Goal: Task Accomplishment & Management: Manage account settings

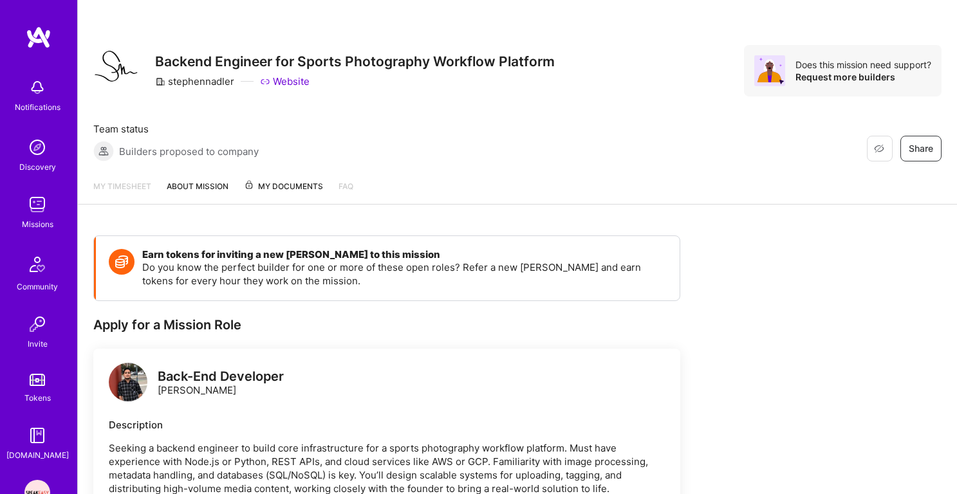
scroll to position [534, 0]
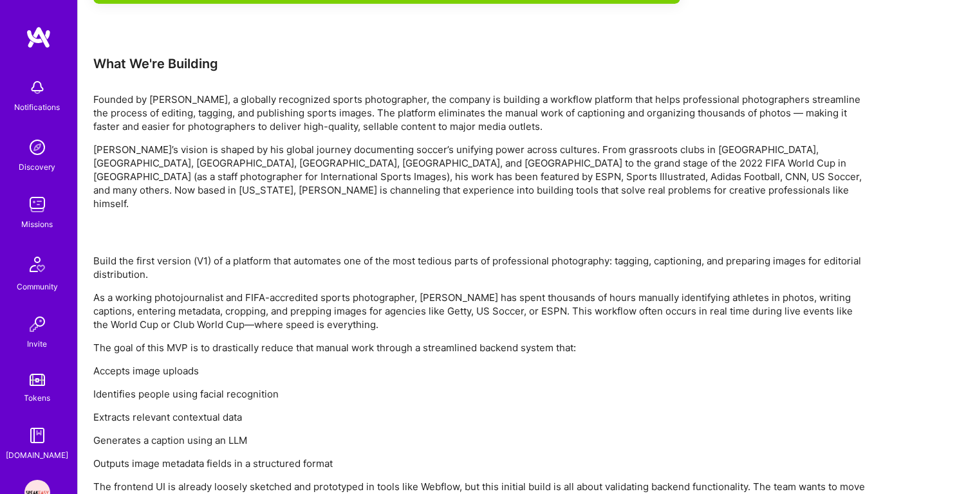
click at [30, 202] on img at bounding box center [37, 205] width 26 height 26
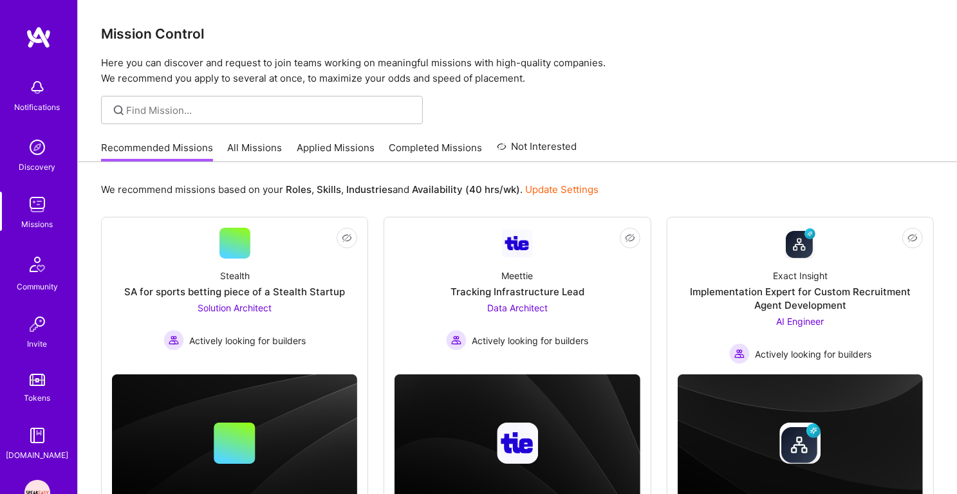
click at [331, 144] on link "Applied Missions" at bounding box center [336, 151] width 78 height 21
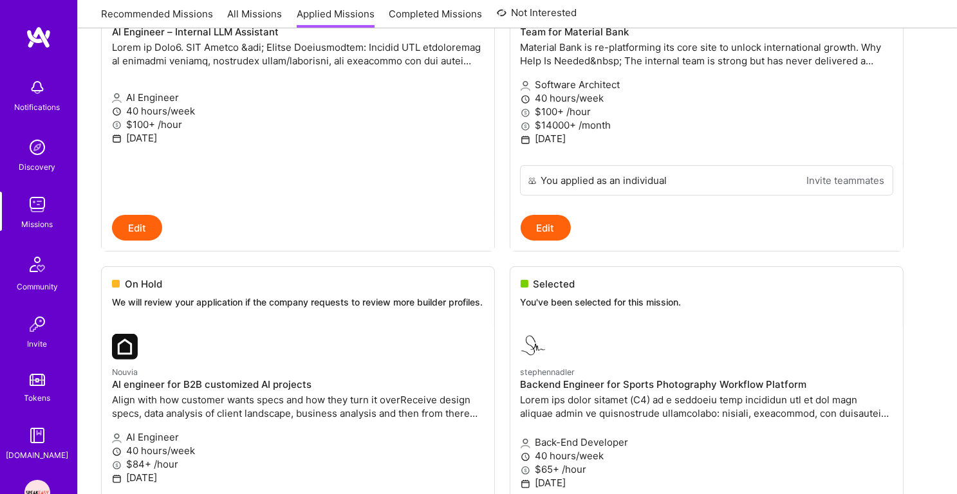
scroll to position [447, 0]
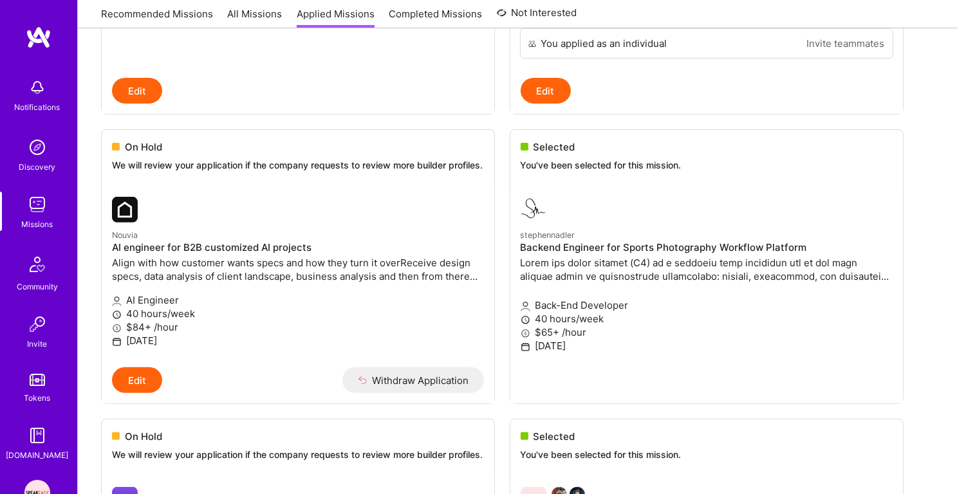
click at [33, 191] on div "Notifications Discovery Missions Community Invite Tokens [DOMAIN_NAME]" at bounding box center [38, 267] width 77 height 390
click at [37, 207] on img at bounding box center [37, 205] width 26 height 26
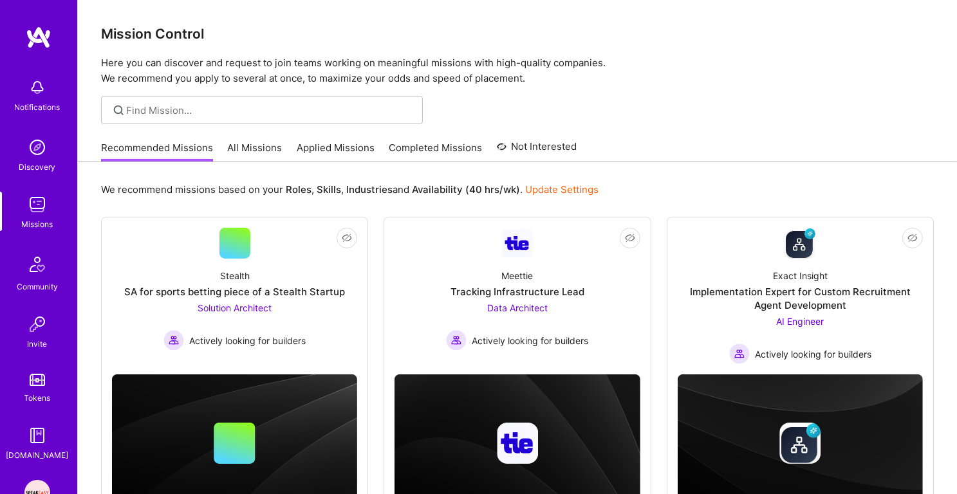
click at [332, 143] on link "Applied Missions" at bounding box center [336, 151] width 78 height 21
